Goal: Task Accomplishment & Management: Manage account settings

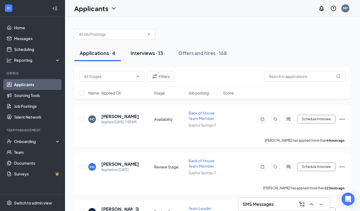
click at [153, 58] on button "Interviews · 13" at bounding box center [146, 53] width 43 height 16
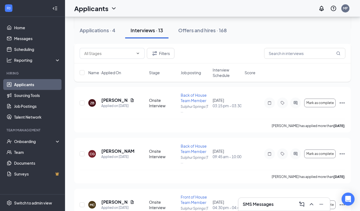
scroll to position [126, 0]
click at [342, 154] on icon "Ellipses" at bounding box center [342, 153] width 5 height 1
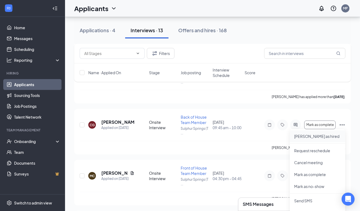
scroll to position [158, 0]
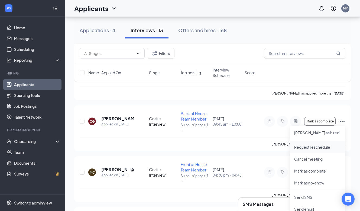
click at [324, 147] on p "Request reschedule" at bounding box center [318, 147] width 47 height 5
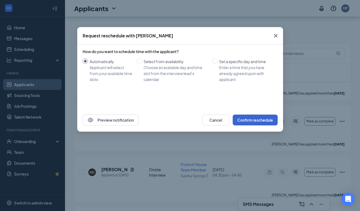
click at [251, 119] on button "Confirm reschedule" at bounding box center [255, 120] width 45 height 11
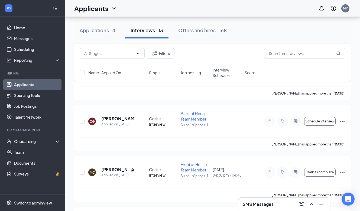
click at [274, 203] on h3 "SMS Messages" at bounding box center [258, 205] width 31 height 6
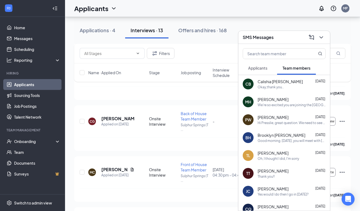
click at [262, 67] on span "Applicants" at bounding box center [257, 68] width 19 height 5
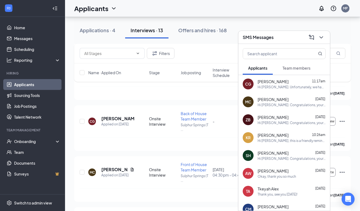
click at [277, 86] on div "Hi [PERSON_NAME]. Unfortunately, we had to reschedule your interview with [DEMO…" at bounding box center [292, 87] width 68 height 5
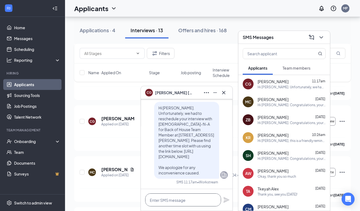
click at [184, 199] on textarea at bounding box center [183, 200] width 76 height 13
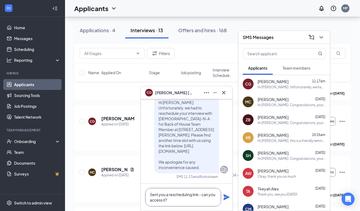
click at [152, 194] on textarea "Sent you a rescheduling link - can you access it?" at bounding box center [183, 197] width 76 height 18
type textarea "I sent you a rescheduling link - can you access it?"
click at [229, 199] on icon "Plane" at bounding box center [226, 197] width 7 height 7
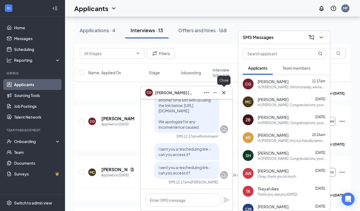
scroll to position [0, 0]
click at [224, 94] on icon "Cross" at bounding box center [224, 93] width 7 height 7
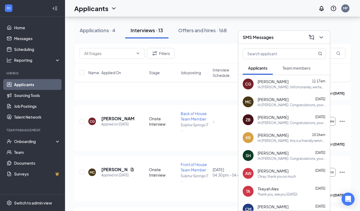
click at [289, 101] on span "[PERSON_NAME]" at bounding box center [273, 99] width 31 height 5
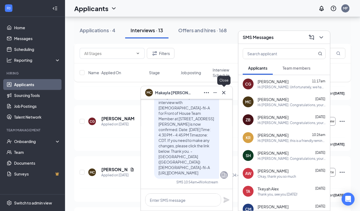
click at [225, 93] on icon "Cross" at bounding box center [224, 93] width 7 height 7
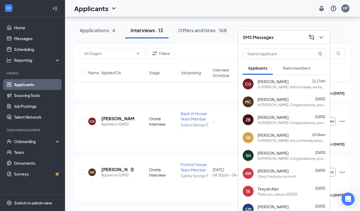
click at [282, 36] on div "SMS Messages" at bounding box center [284, 37] width 83 height 8
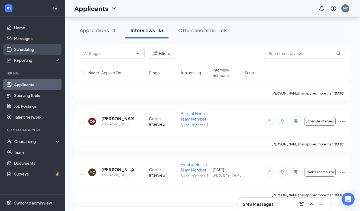
click at [35, 49] on link "Scheduling" at bounding box center [37, 49] width 46 height 11
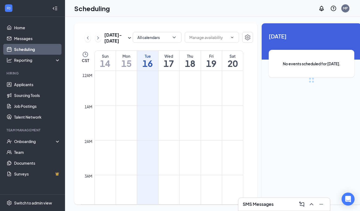
scroll to position [267, 0]
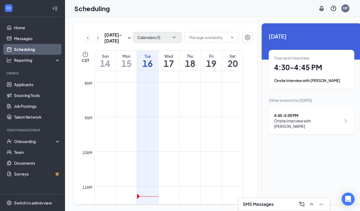
click at [145, 38] on button "Calendars (1)" at bounding box center [157, 37] width 49 height 11
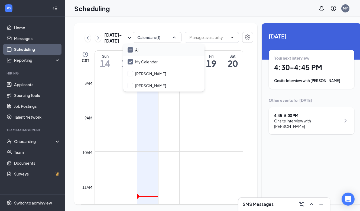
click at [132, 50] on icon "Minimize" at bounding box center [130, 50] width 2 height 0
click at [132, 50] on input "All" at bounding box center [134, 49] width 12 height 5
checkbox input "true"
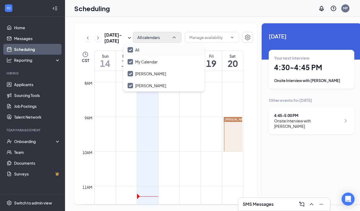
click at [155, 39] on button "All calendars" at bounding box center [157, 37] width 49 height 11
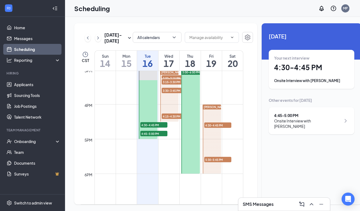
scroll to position [521, 0]
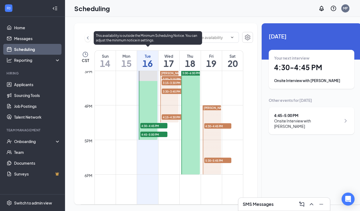
click at [161, 129] on span "4:30-4:45 PM" at bounding box center [153, 125] width 27 height 5
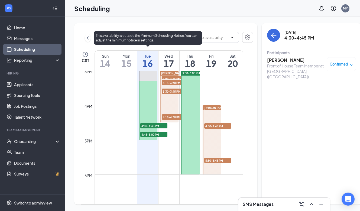
click at [164, 137] on span "4:45-5:00 PM" at bounding box center [153, 134] width 27 height 5
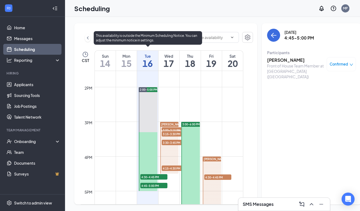
scroll to position [468, 0]
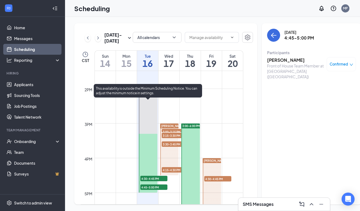
click at [148, 93] on span "2:00-5:00 PM" at bounding box center [149, 92] width 18 height 4
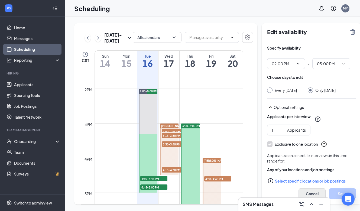
click at [309, 190] on button "Cancel" at bounding box center [312, 194] width 27 height 11
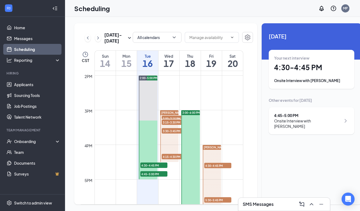
scroll to position [480, 0]
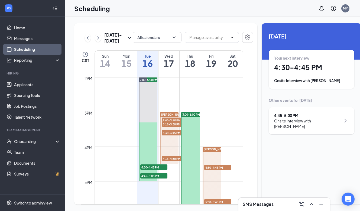
click at [177, 123] on span "3:00-3:15 PM" at bounding box center [175, 120] width 27 height 5
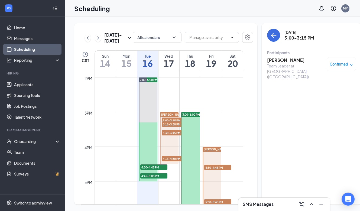
click at [176, 127] on span "3:15-3:30 PM" at bounding box center [175, 124] width 27 height 5
click at [176, 136] on span "3:30-3:45 PM" at bounding box center [175, 132] width 27 height 5
click at [174, 161] on span "4:15-4:30 PM" at bounding box center [175, 158] width 27 height 5
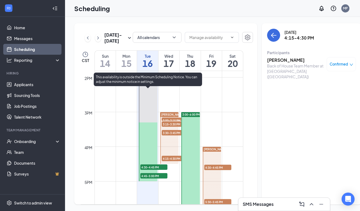
click at [163, 170] on span "4:30-4:45 PM" at bounding box center [153, 167] width 27 height 5
click at [162, 179] on span "4:45-5:00 PM" at bounding box center [153, 175] width 27 height 5
